Goal: Task Accomplishment & Management: Manage account settings

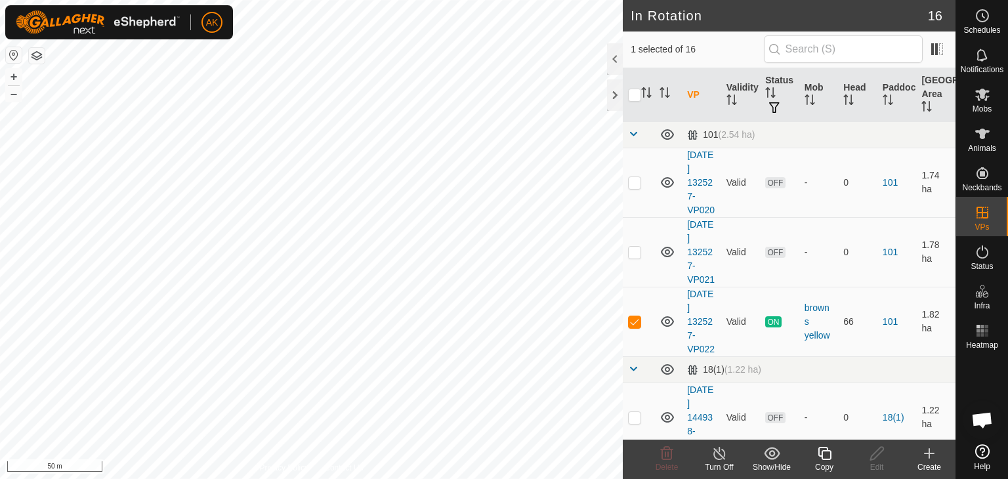
checkbox input "true"
checkbox input "false"
click at [637, 257] on p-checkbox at bounding box center [634, 252] width 13 height 11
checkbox input "true"
click at [672, 455] on icon at bounding box center [667, 453] width 12 height 13
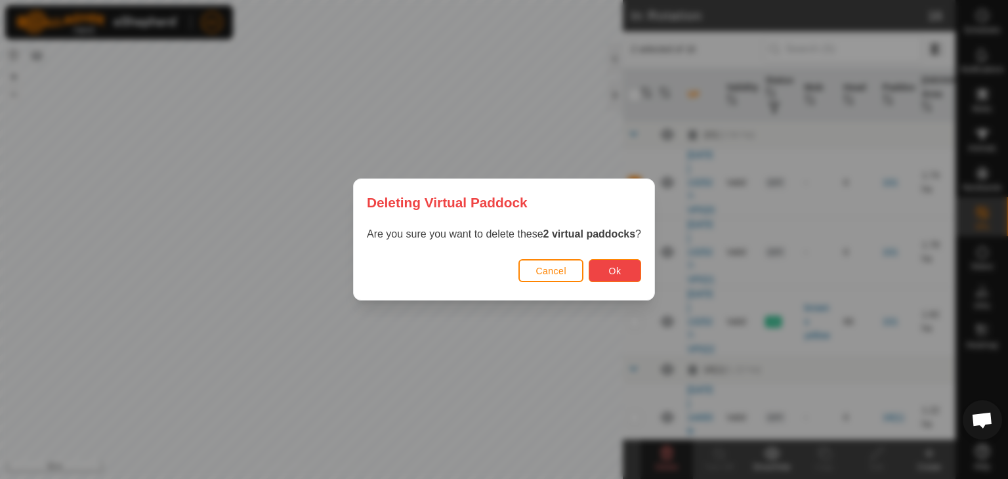
click at [603, 276] on button "Ok" at bounding box center [615, 270] width 53 height 23
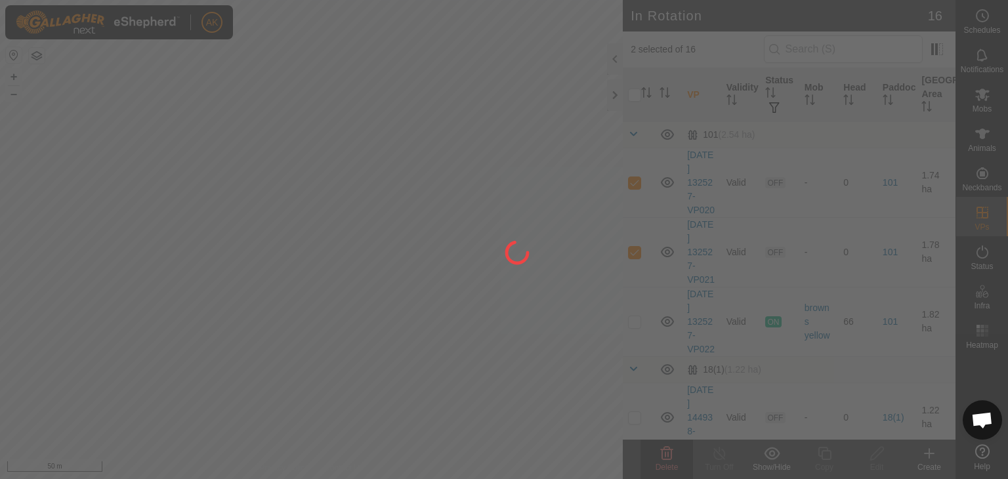
checkbox input "false"
